Goal: Transaction & Acquisition: Download file/media

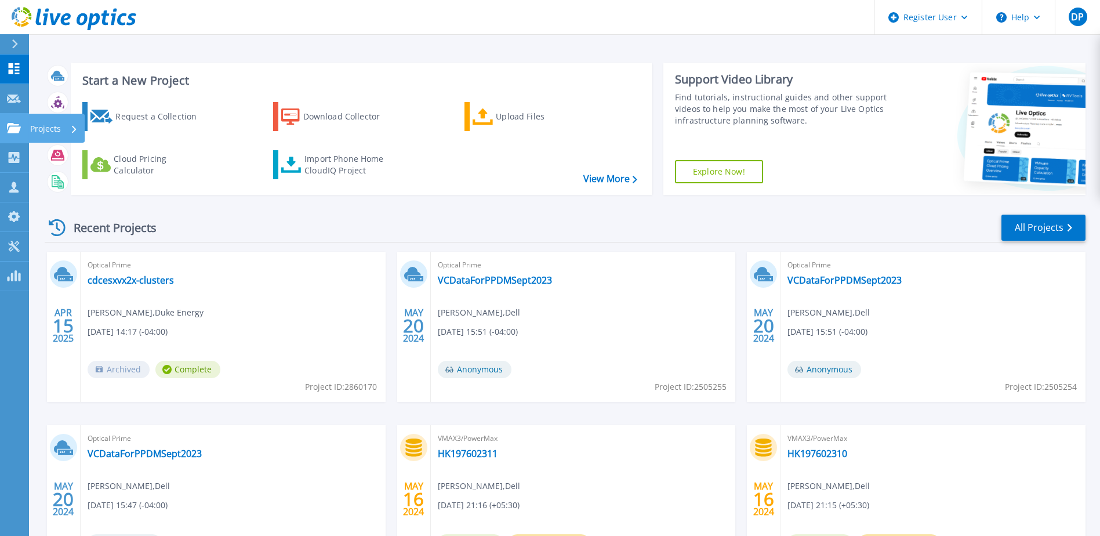
click at [23, 130] on link "Projects Projects" at bounding box center [14, 129] width 29 height 30
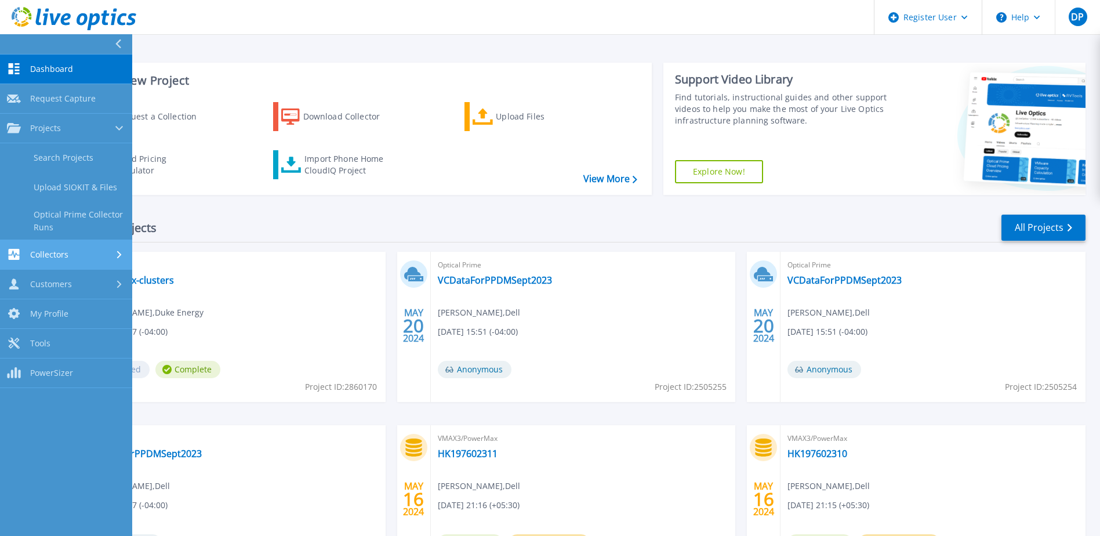
click at [87, 253] on div "Collectors" at bounding box center [66, 254] width 118 height 11
click at [71, 286] on div "Customers" at bounding box center [66, 283] width 118 height 11
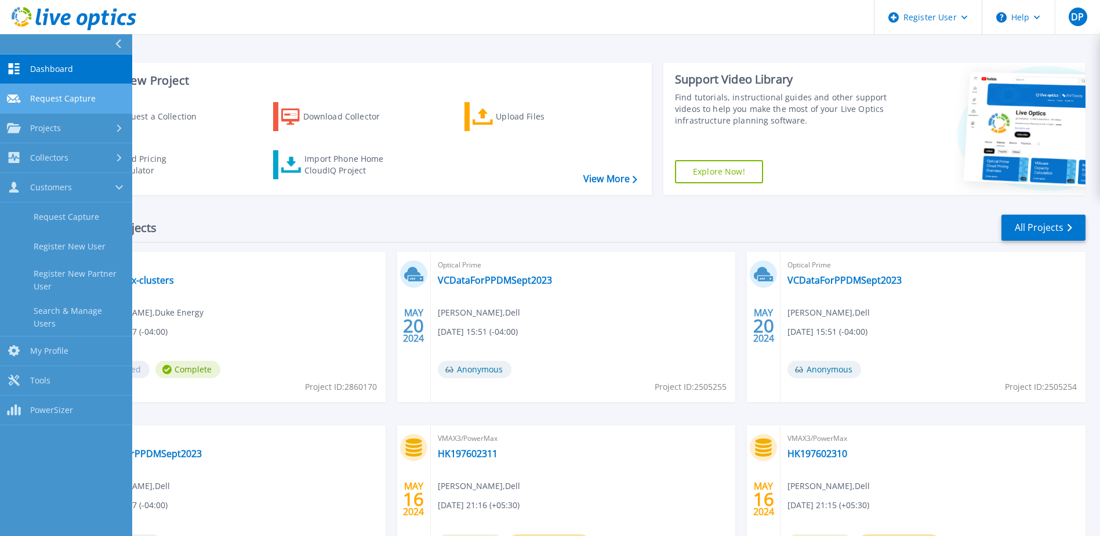
click at [66, 98] on span "Request Capture" at bounding box center [63, 98] width 66 height 10
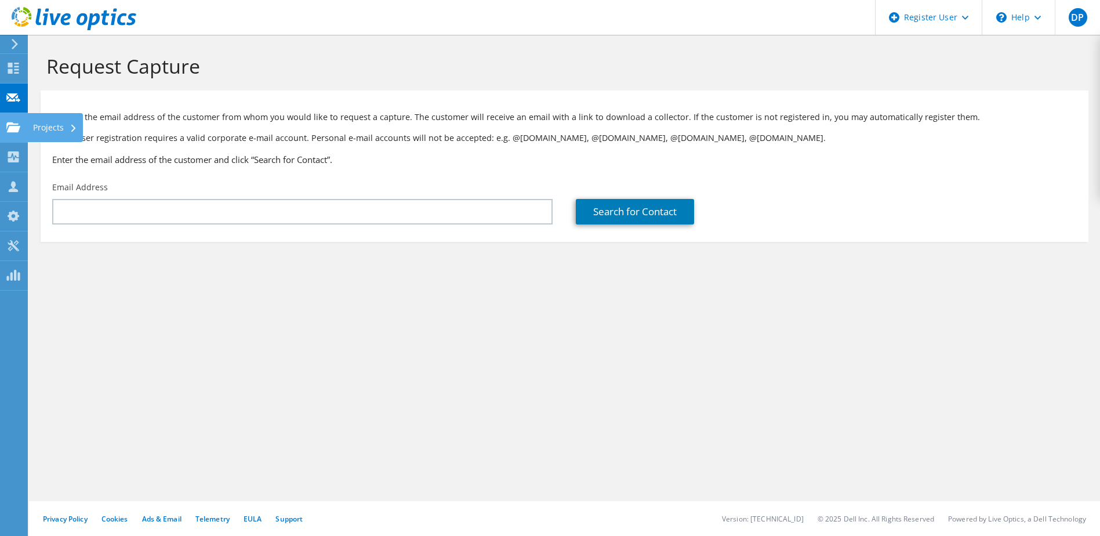
click at [16, 132] on use at bounding box center [13, 127] width 14 height 10
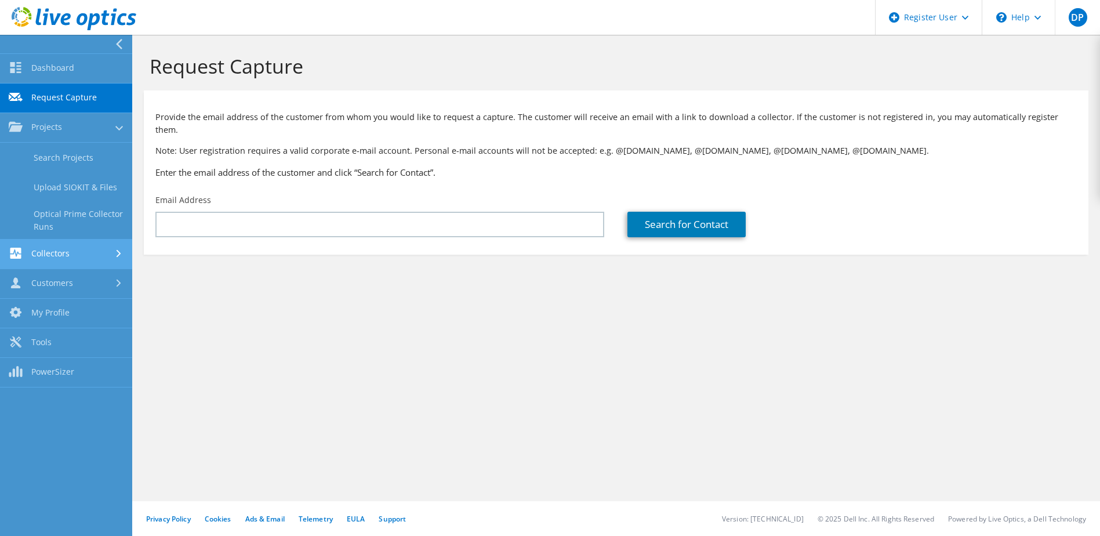
click at [114, 266] on link "Collectors" at bounding box center [66, 254] width 132 height 30
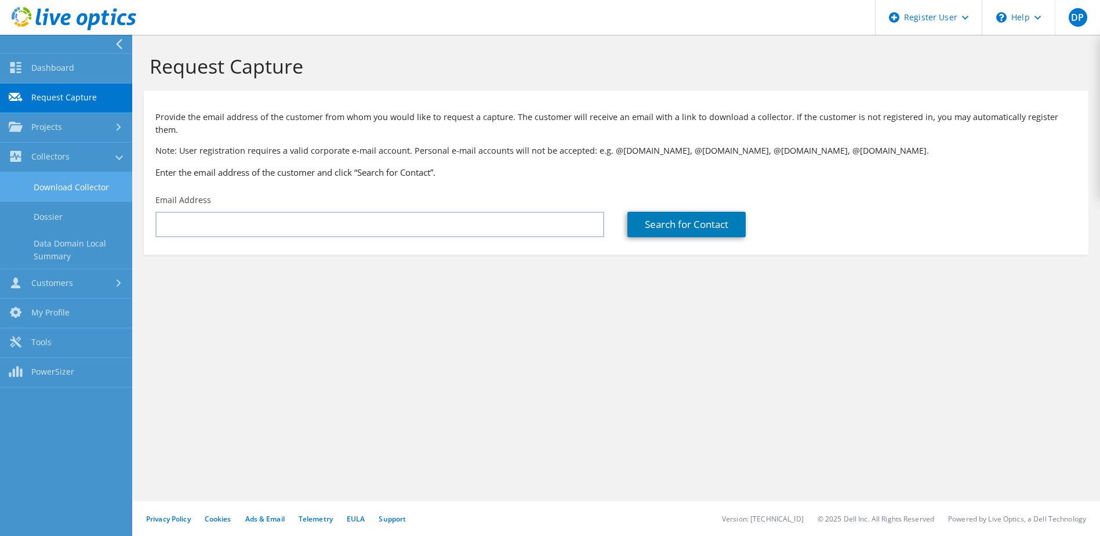
click at [90, 191] on link "Download Collector" at bounding box center [66, 187] width 132 height 30
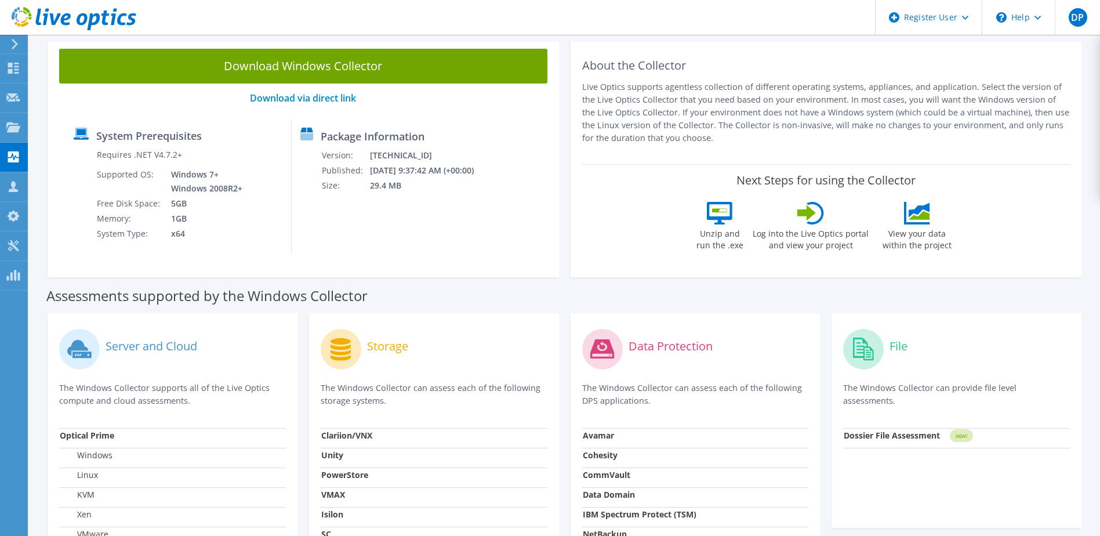
scroll to position [174, 0]
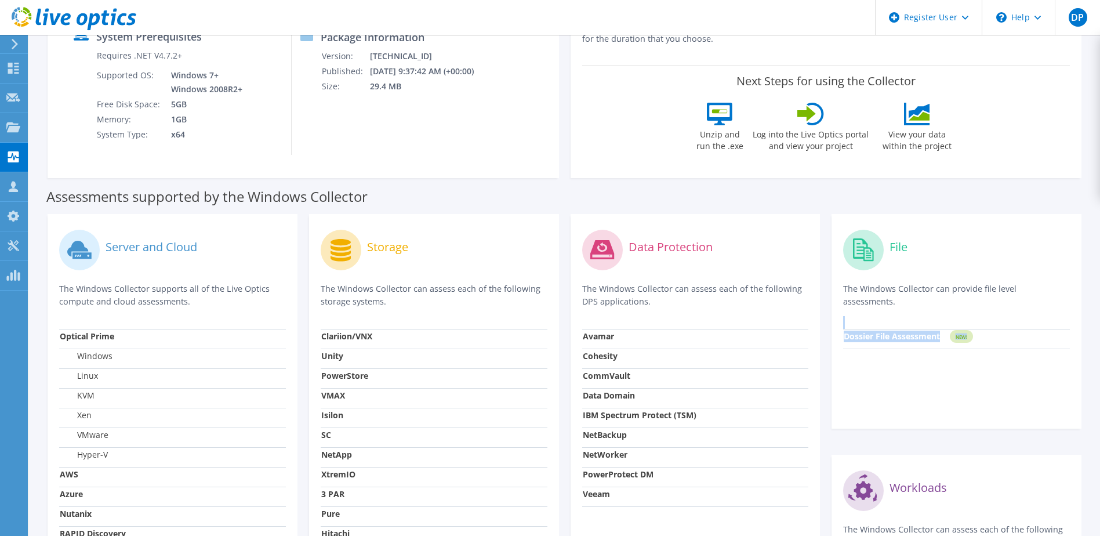
drag, startPoint x: 973, startPoint y: 334, endPoint x: 832, endPoint y: 326, distance: 141.1
click at [832, 326] on div "File The Windows Collector can provide file level assessments. Dossier File Ass…" at bounding box center [956, 321] width 250 height 214
drag, startPoint x: 832, startPoint y: 326, endPoint x: 915, endPoint y: 367, distance: 92.3
click at [915, 368] on div "File The Windows Collector can provide file level assessments. Dossier File Ass…" at bounding box center [956, 321] width 250 height 214
click at [898, 260] on div "File" at bounding box center [956, 249] width 227 height 48
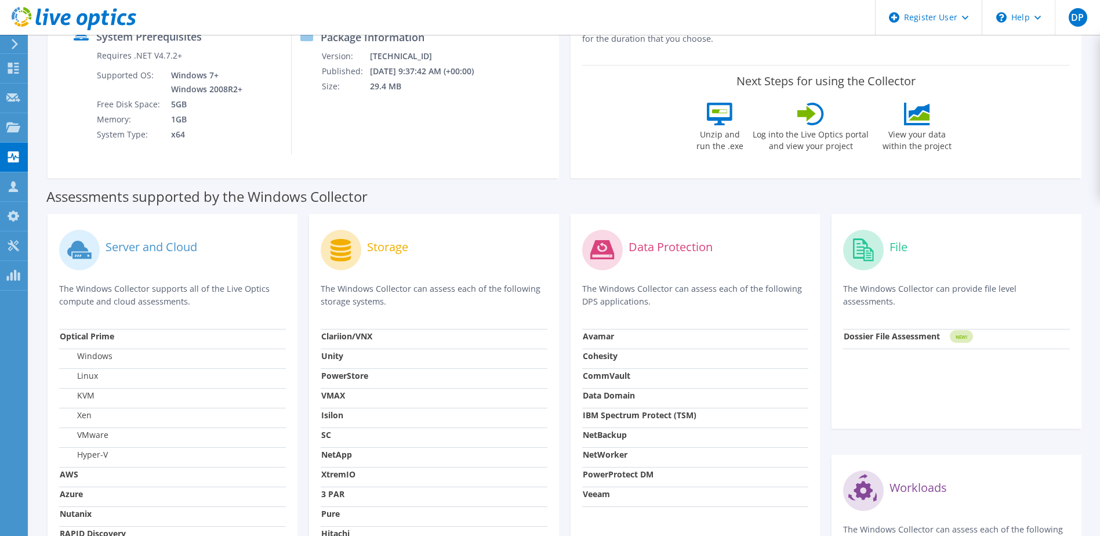
click at [896, 241] on label "File" at bounding box center [898, 247] width 18 height 12
click at [892, 325] on div "File The Windows Collector can provide file level assessments." at bounding box center [956, 276] width 227 height 103
click at [895, 336] on strong "Dossier File Assessment" at bounding box center [891, 335] width 96 height 11
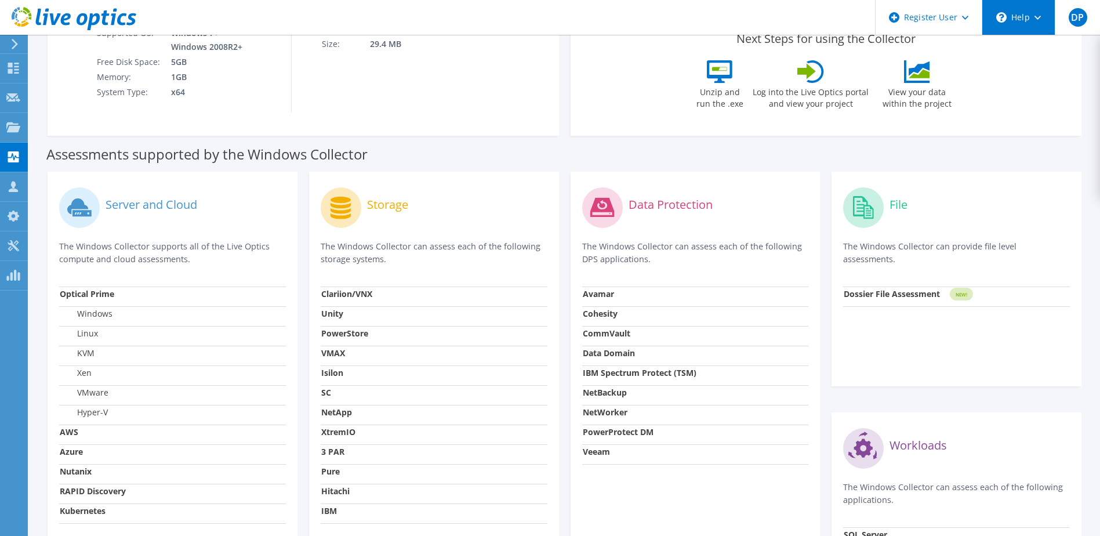
scroll to position [19, 0]
